Goal: Information Seeking & Learning: Find specific fact

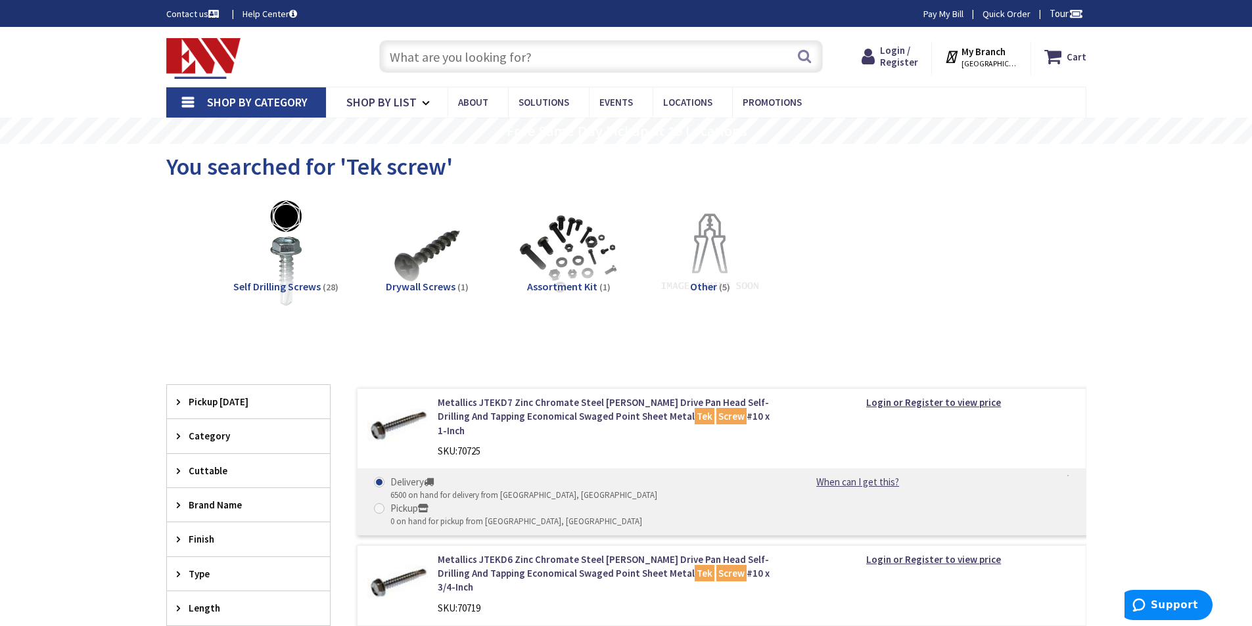
click at [497, 64] on input "text" at bounding box center [601, 56] width 444 height 33
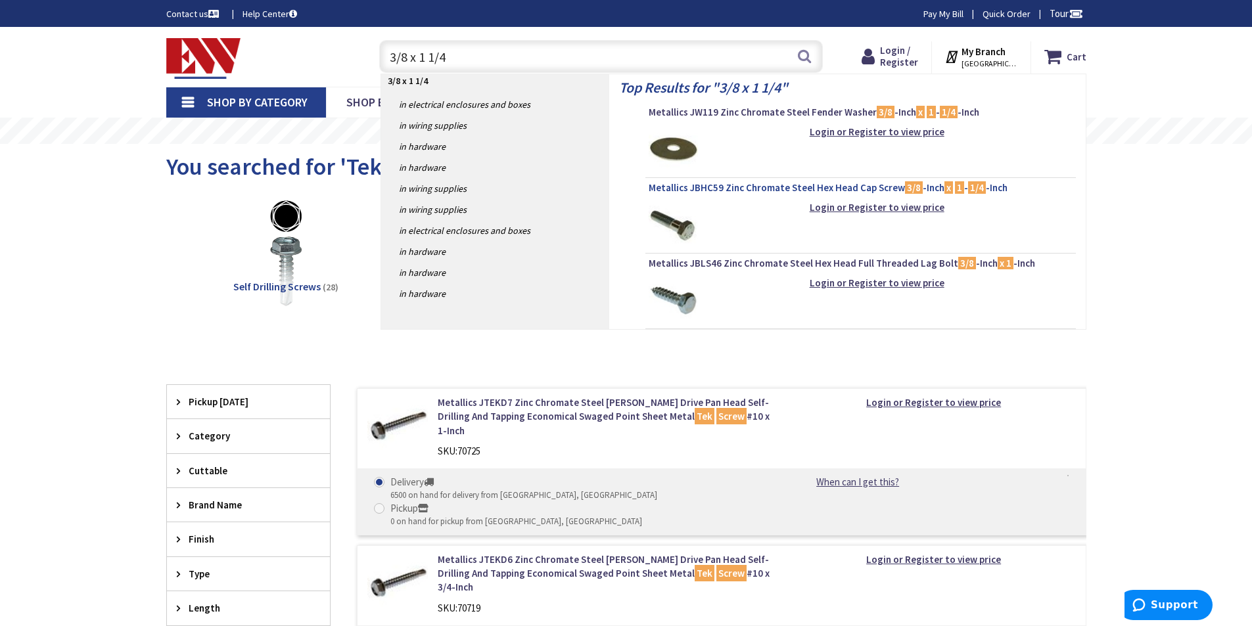
type input "3/8 x 1 1/4"
click at [804, 185] on span "Metallics JBHC59 Zinc Chromate Steel Hex Head Cap Screw 3/8 -Inch x 1 - 1/4 -In…" at bounding box center [861, 187] width 424 height 13
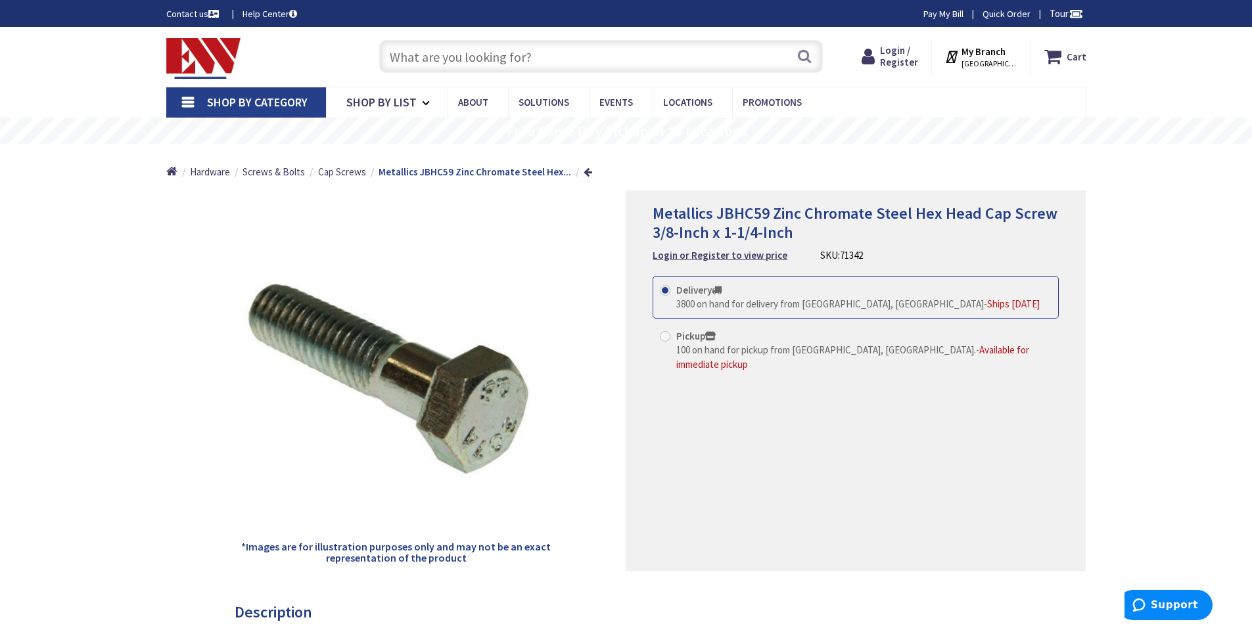
click at [438, 56] on input "text" at bounding box center [601, 56] width 444 height 33
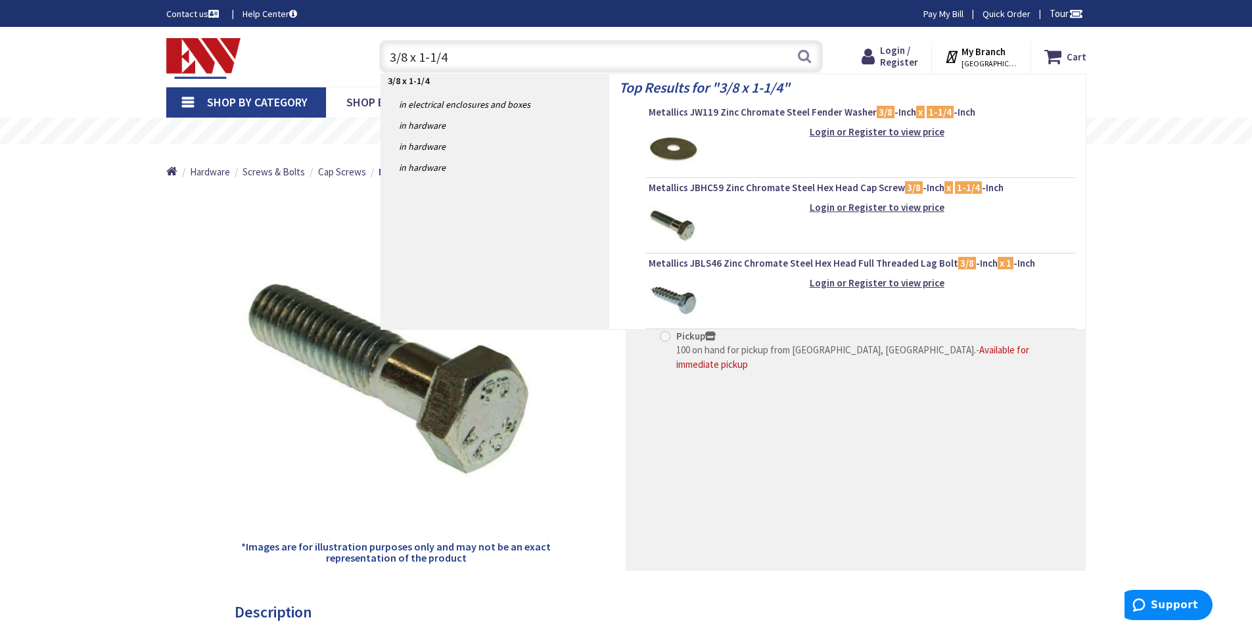
type input "3/8 x 1-1/4"
click at [682, 148] on img at bounding box center [673, 149] width 49 height 49
